Goal: Find specific page/section: Find specific page/section

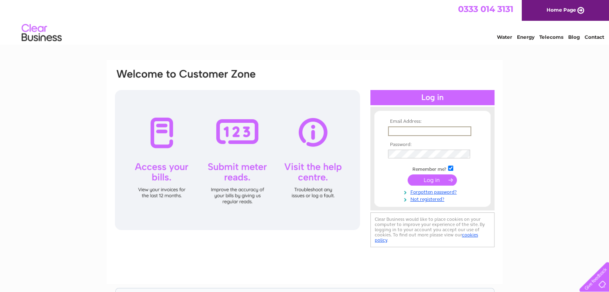
click at [456, 133] on input "text" at bounding box center [429, 132] width 83 height 10
type input "alan.hide@axessgroup.com"
click at [433, 180] on input "submit" at bounding box center [432, 179] width 49 height 11
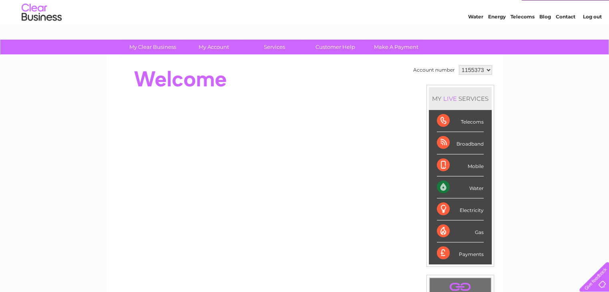
scroll to position [21, 0]
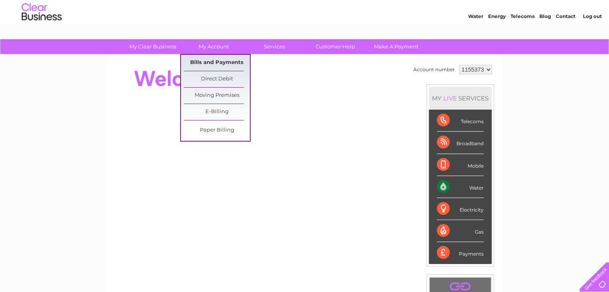
click at [228, 65] on link "Bills and Payments" at bounding box center [217, 63] width 66 height 16
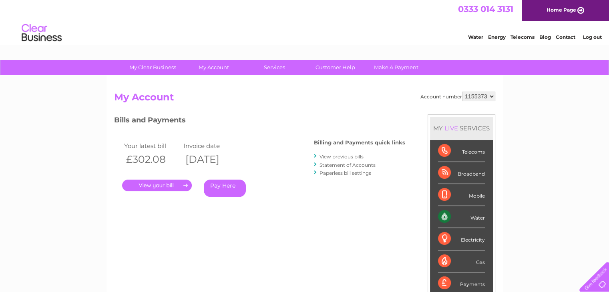
click at [167, 184] on link "." at bounding box center [157, 186] width 70 height 12
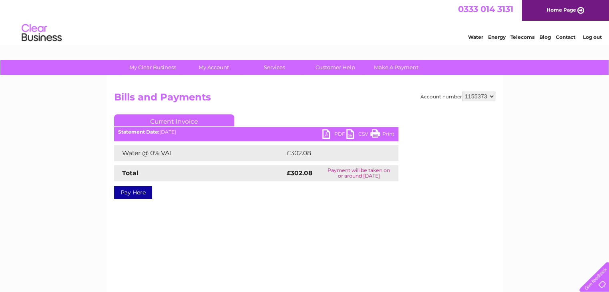
click at [340, 132] on link "PDF" at bounding box center [335, 135] width 24 height 12
